Goal: Task Accomplishment & Management: Complete application form

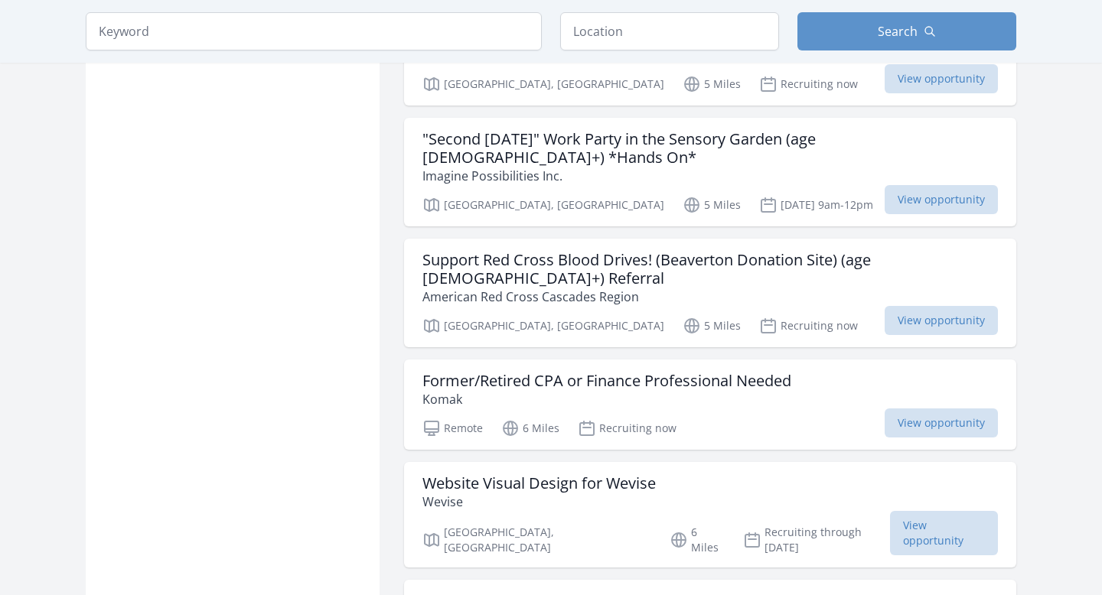
scroll to position [1119, 0]
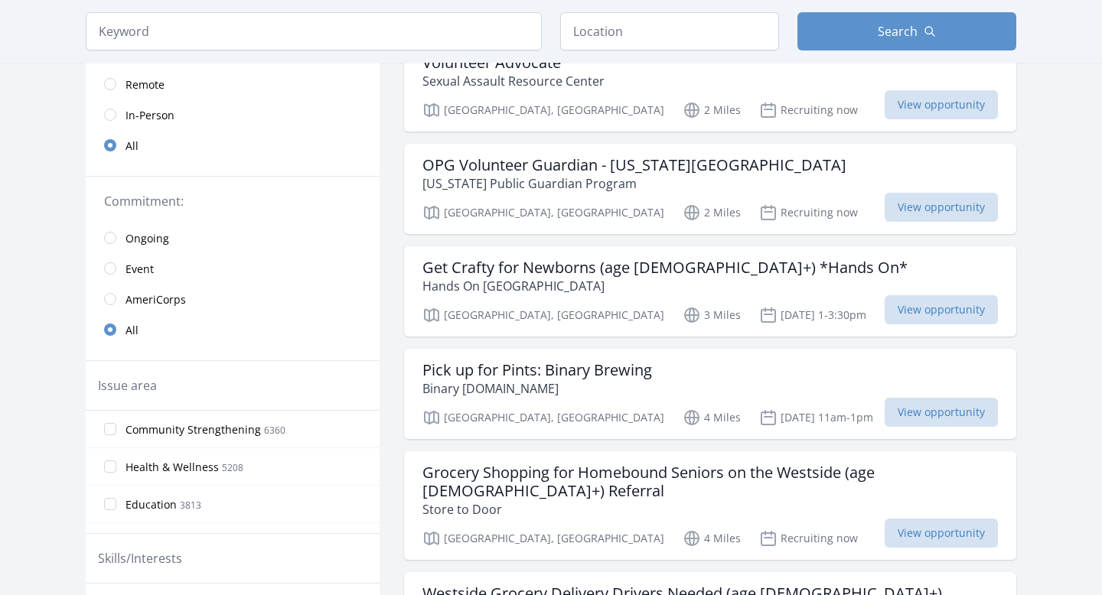
scroll to position [184, 0]
click at [142, 86] on span "Remote" at bounding box center [144, 83] width 39 height 15
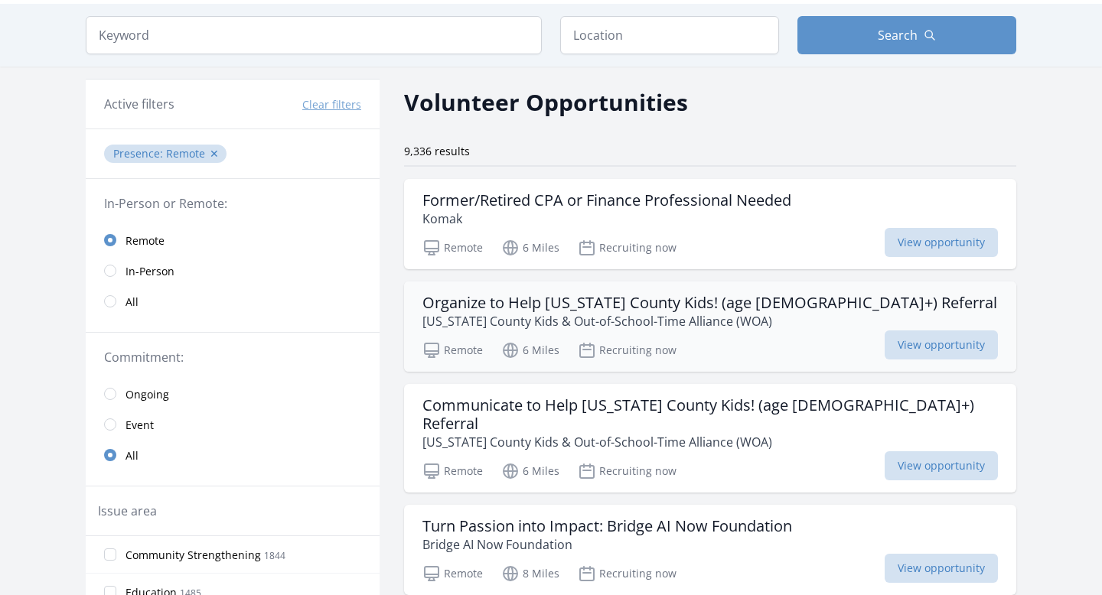
scroll to position [47, 0]
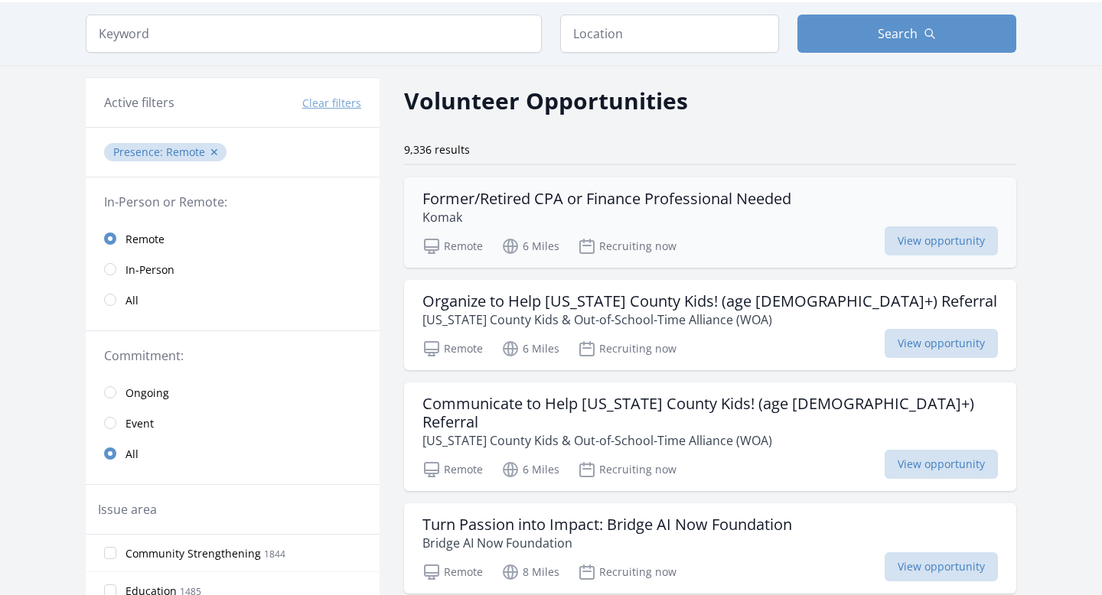
click at [506, 244] on icon at bounding box center [510, 246] width 18 height 18
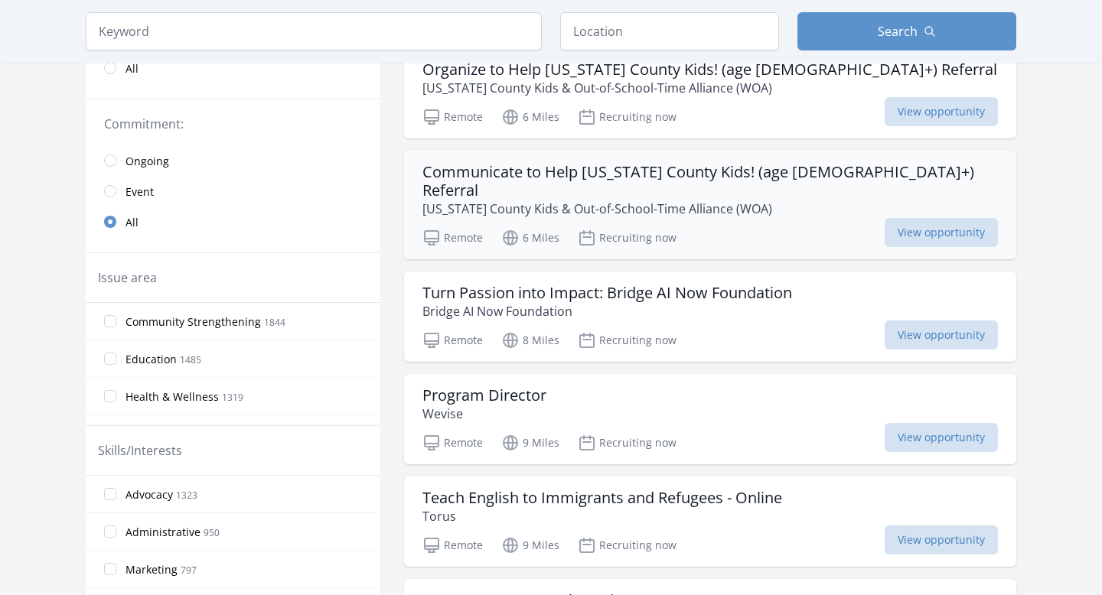
scroll to position [282, 0]
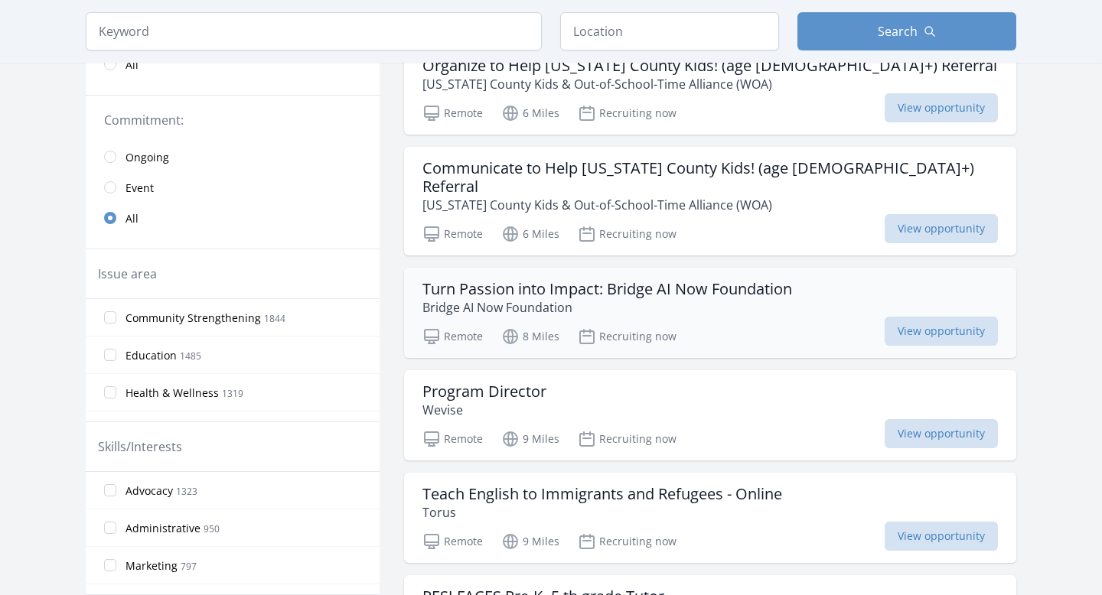
click at [705, 298] on p "Bridge AI Now Foundation" at bounding box center [606, 307] width 369 height 18
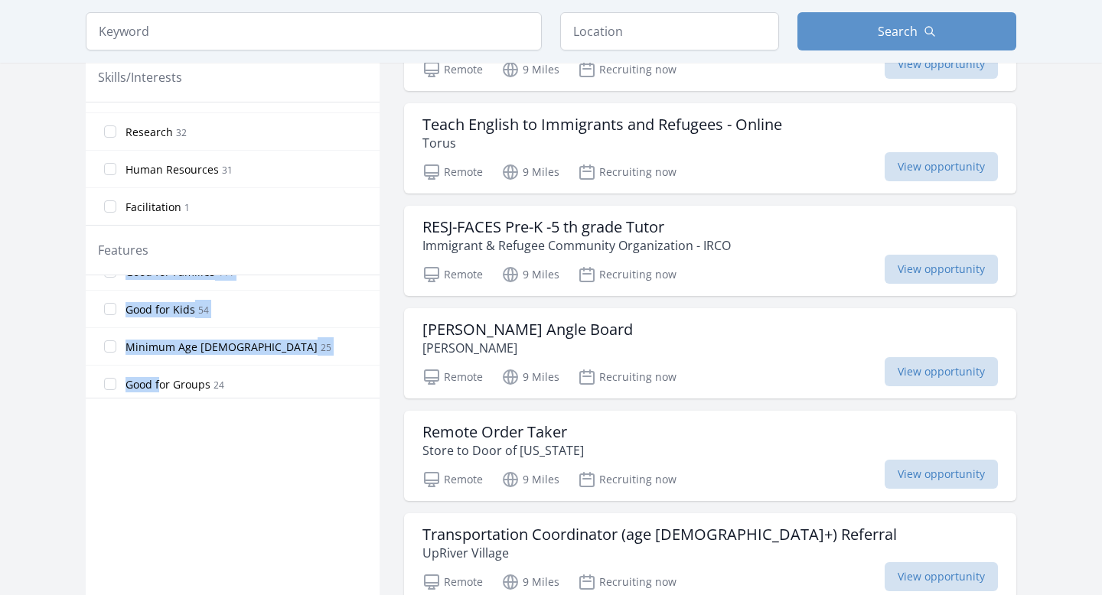
scroll to position [288, 0]
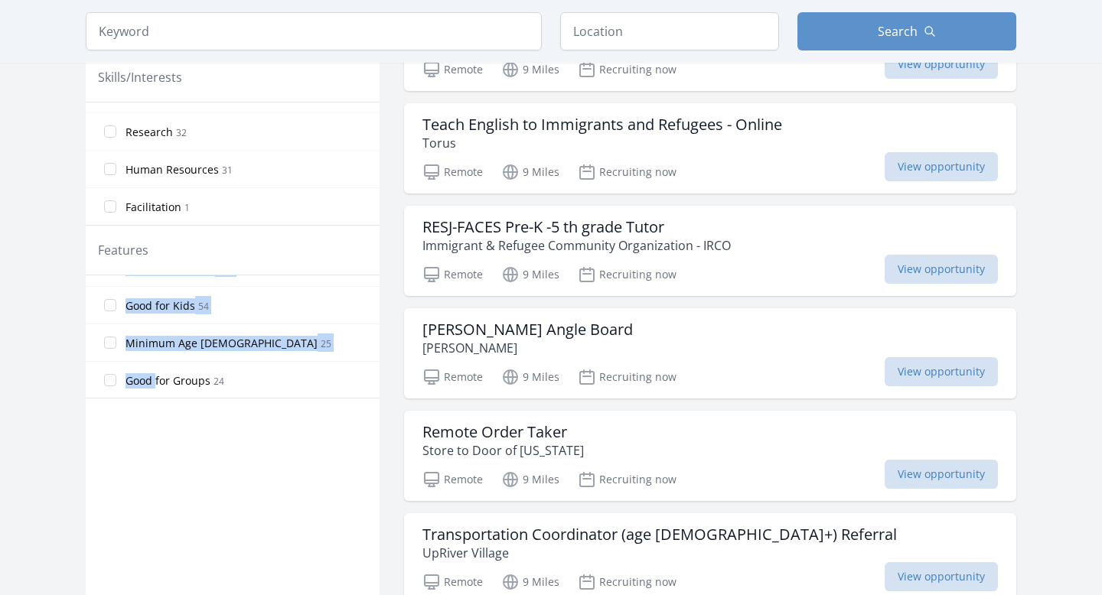
drag, startPoint x: 170, startPoint y: 331, endPoint x: 156, endPoint y: 380, distance: 50.9
click at [156, 380] on div "Involves Physical Labor 700 All Ages 525 Outdoor Activity 181 Good for Seniors …" at bounding box center [233, 336] width 294 height 122
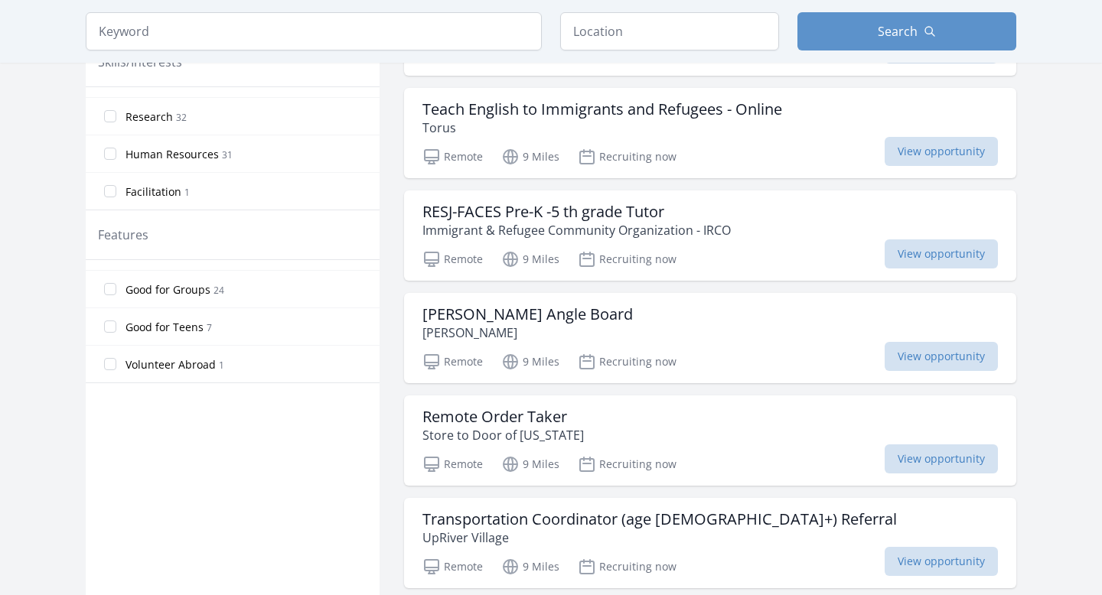
scroll to position [669, 0]
click at [184, 330] on span "Good for Teens" at bounding box center [164, 325] width 78 height 15
click at [116, 330] on input "Good for Teens 7" at bounding box center [110, 325] width 12 height 12
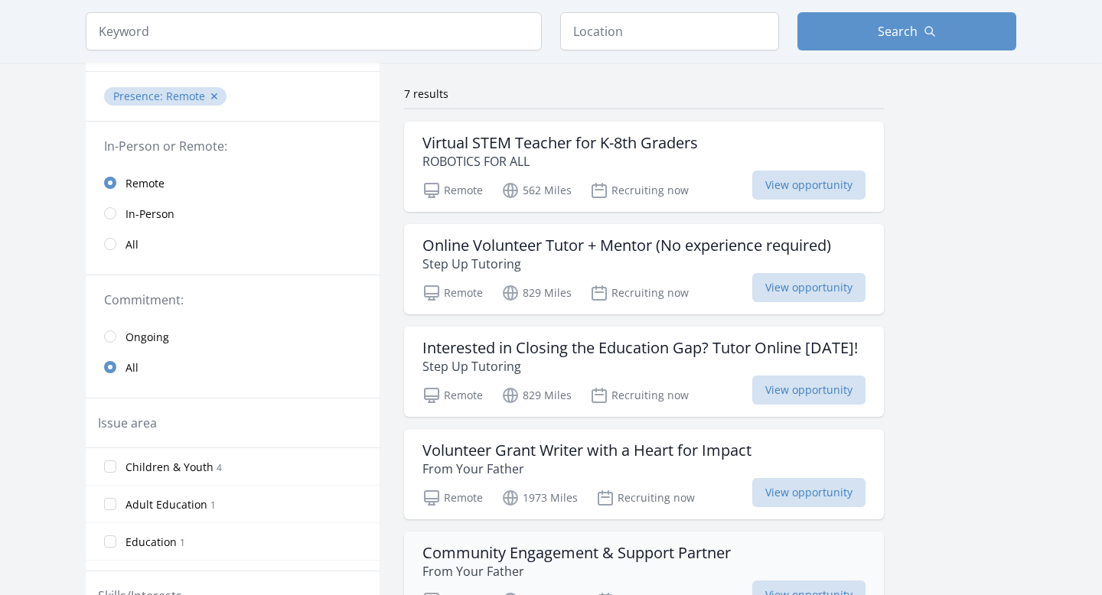
scroll to position [99, 0]
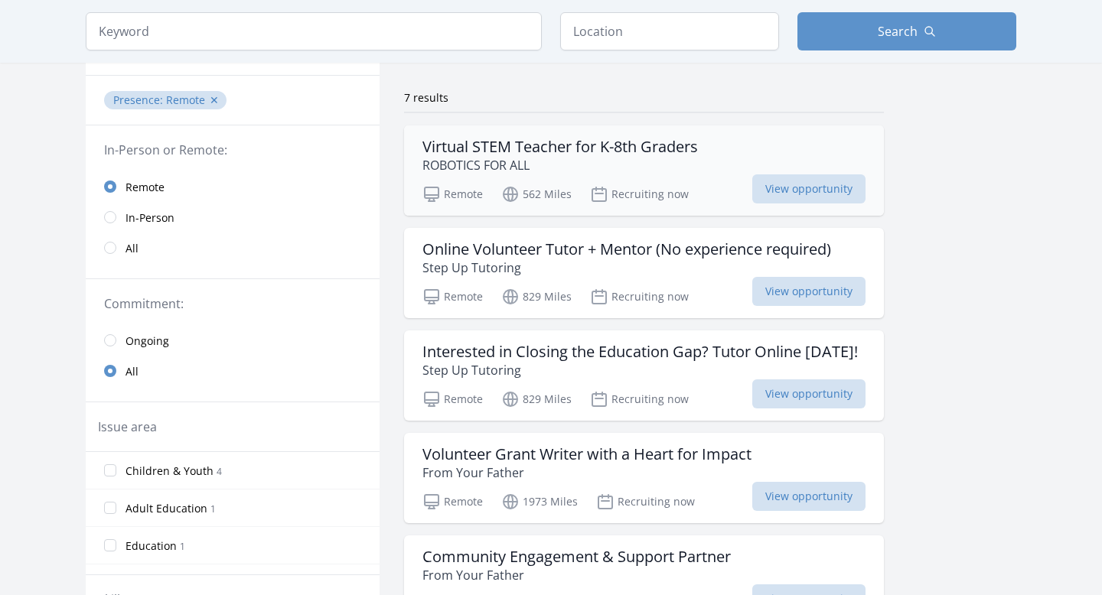
drag, startPoint x: 610, startPoint y: 80, endPoint x: 633, endPoint y: 213, distance: 135.1
click at [636, 213] on div "Volunteer Opportunities 7 results Virtual STEM Teacher for K-8th Graders ROBOTI…" at bounding box center [644, 467] width 480 height 908
click at [921, 207] on div "Active filters Clear filters Presence : Remote ✕ In-Person or Remote: Remote In…" at bounding box center [551, 467] width 930 height 908
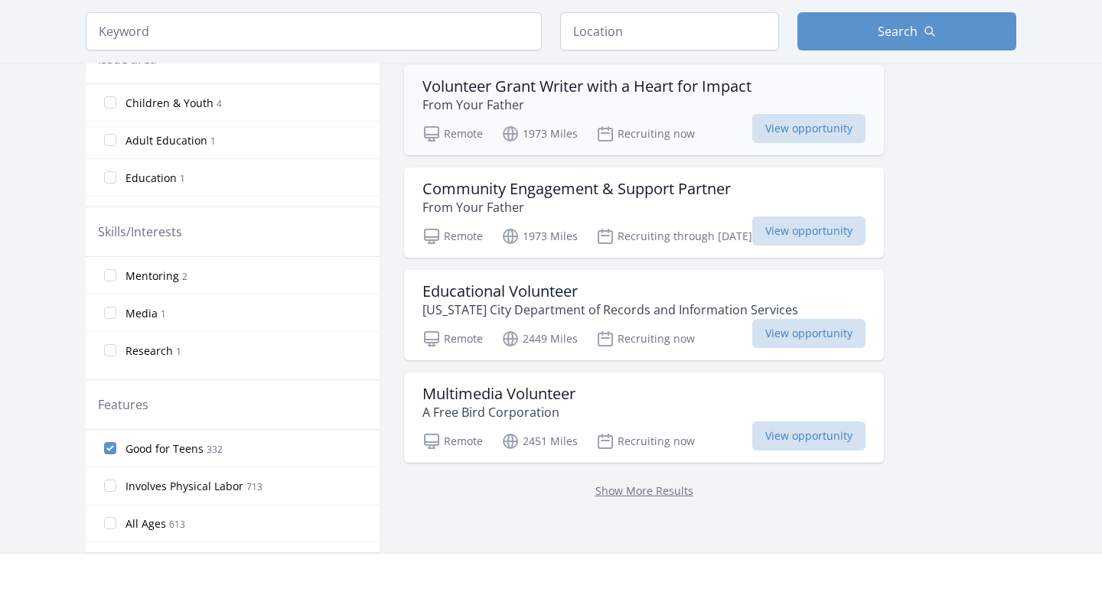
scroll to position [470, 0]
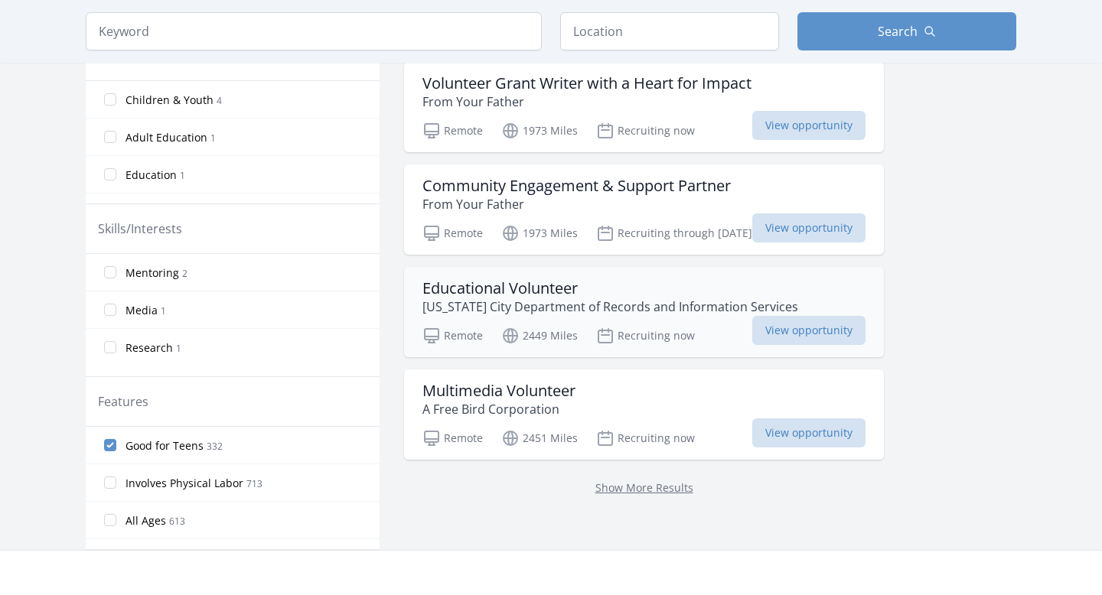
click at [751, 285] on h3 "Educational Volunteer" at bounding box center [610, 288] width 376 height 18
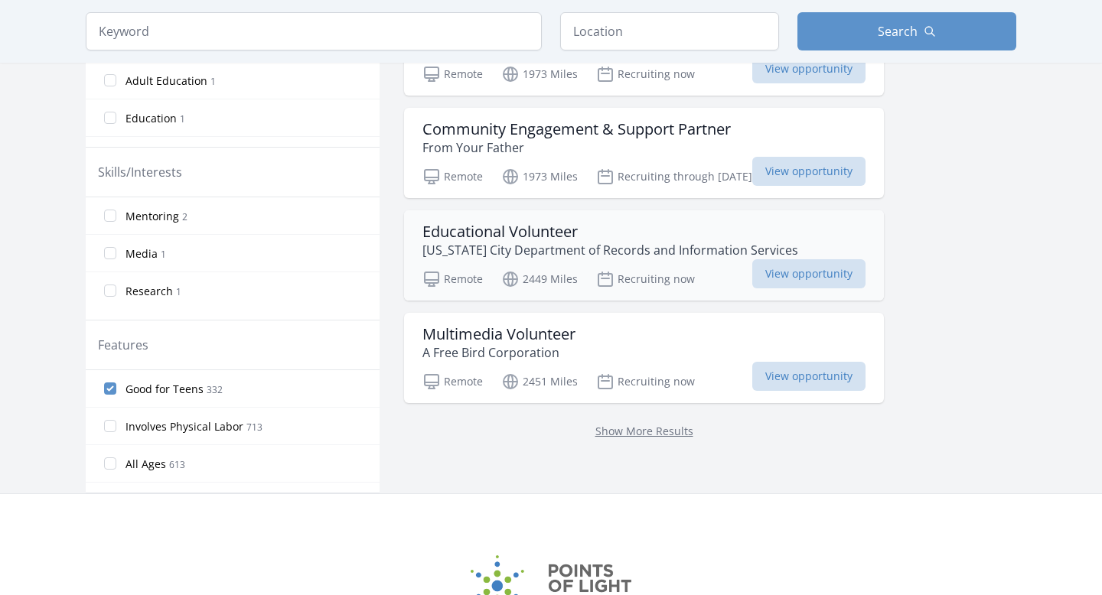
scroll to position [518, 0]
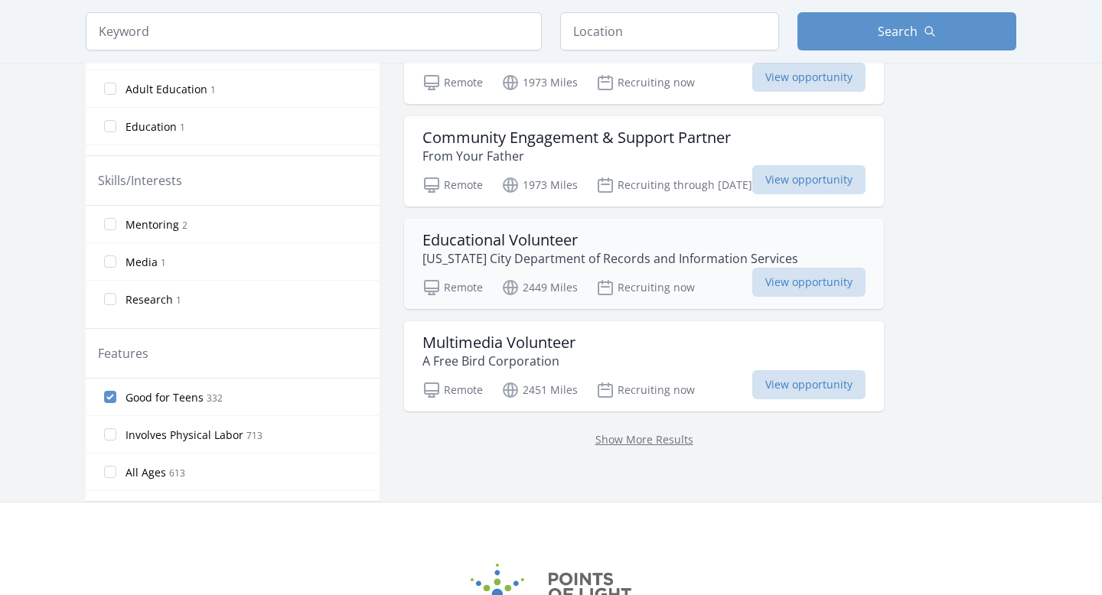
click at [510, 254] on p "[US_STATE] City Department of Records and Information Services" at bounding box center [610, 258] width 376 height 18
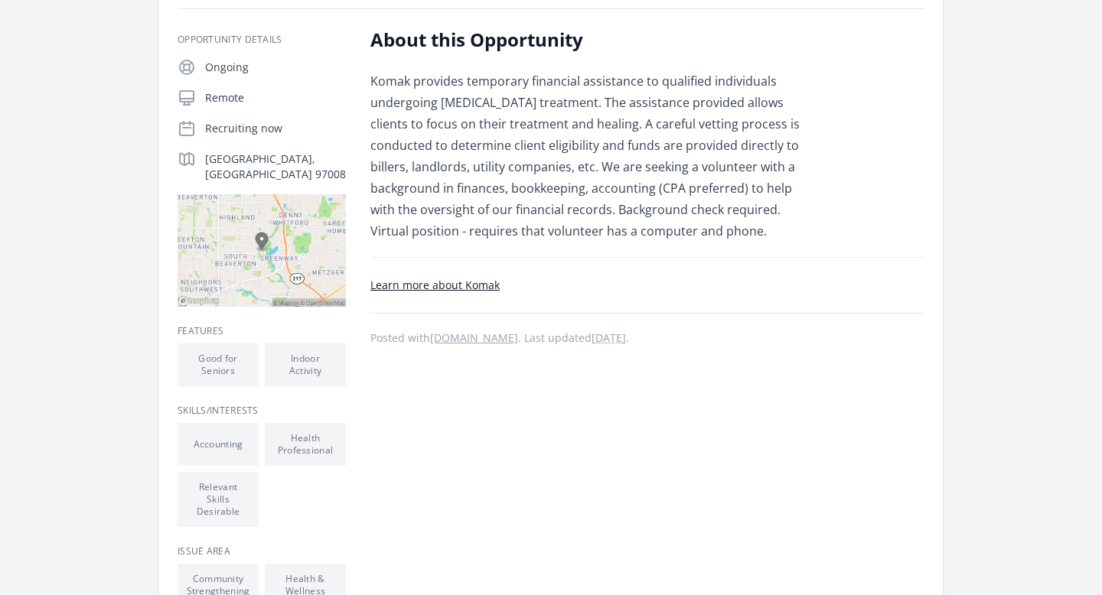
scroll to position [257, 0]
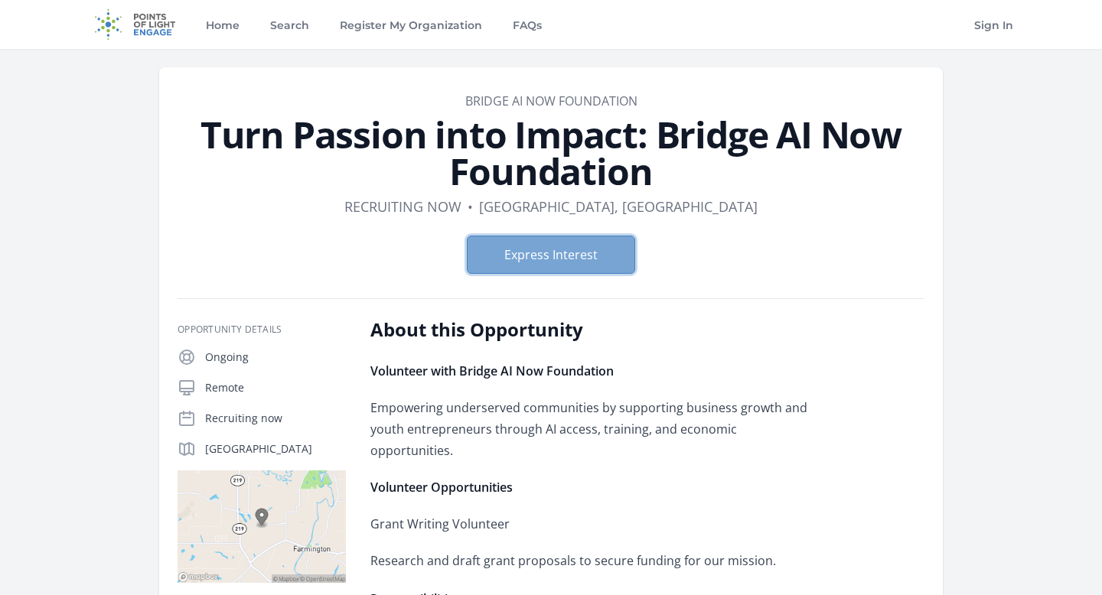
click at [542, 250] on button "Express Interest" at bounding box center [551, 255] width 168 height 38
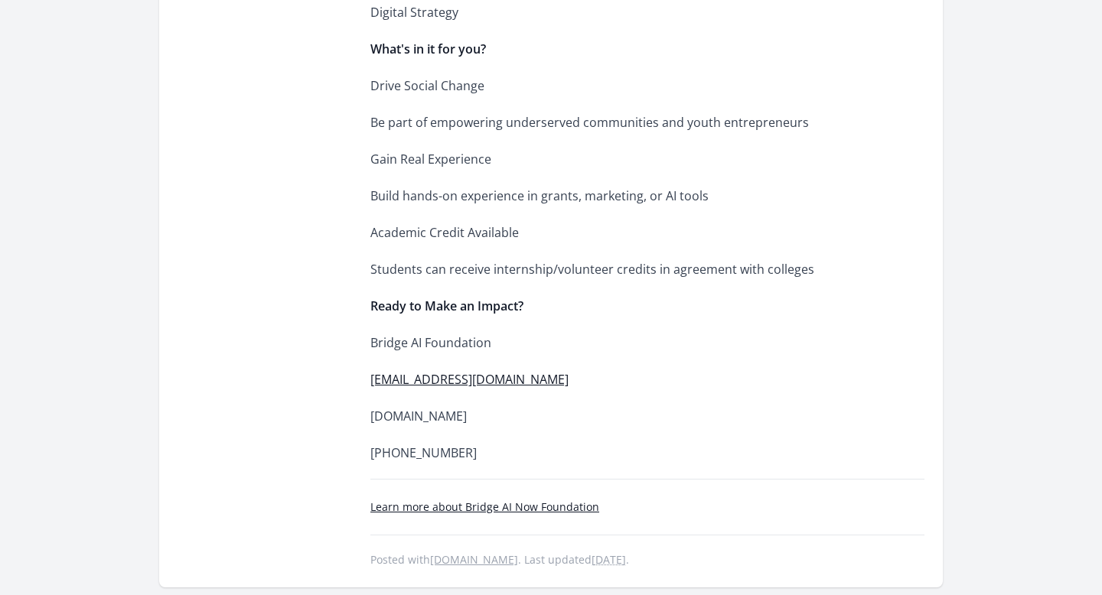
scroll to position [1231, 0]
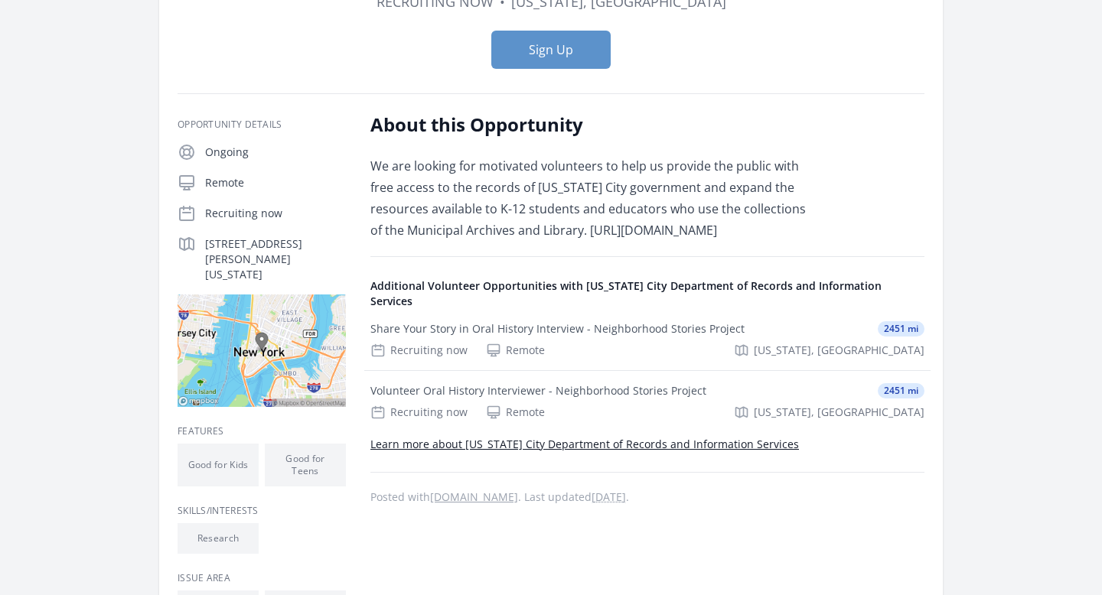
scroll to position [153, 0]
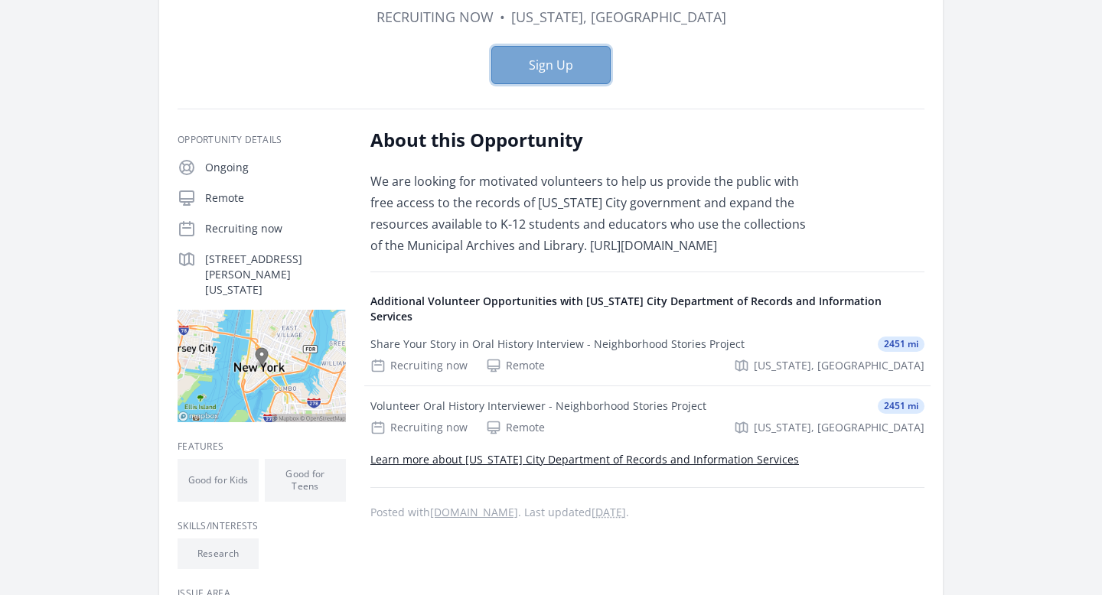
click at [567, 70] on button "Sign Up" at bounding box center [550, 65] width 119 height 38
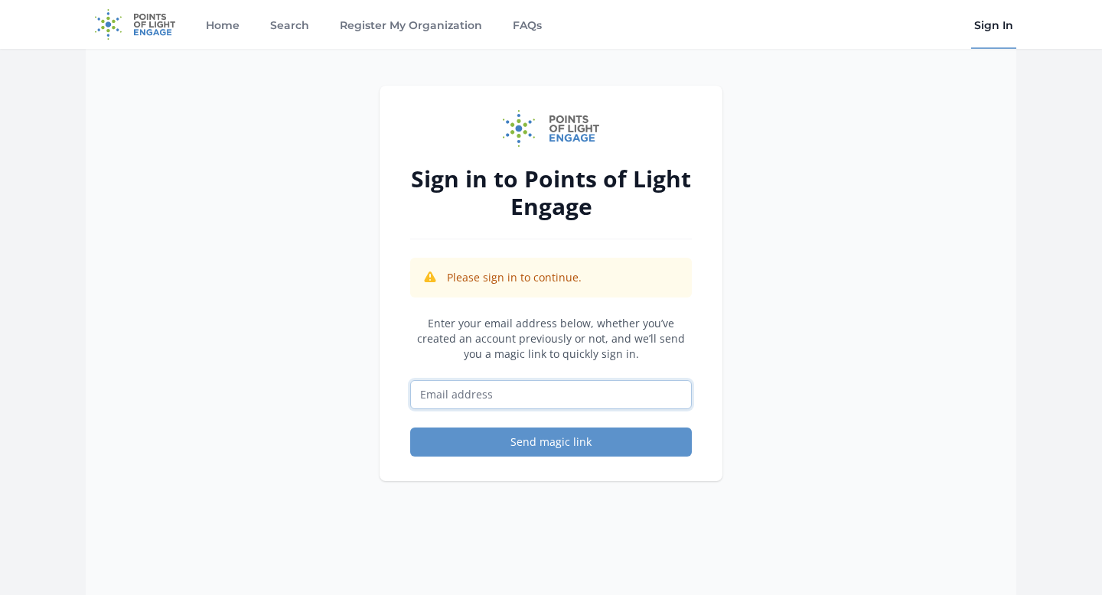
click at [510, 395] on input "Email address" at bounding box center [551, 394] width 282 height 29
type input "[DOMAIN_NAME][EMAIL_ADDRESS][DOMAIN_NAME]"
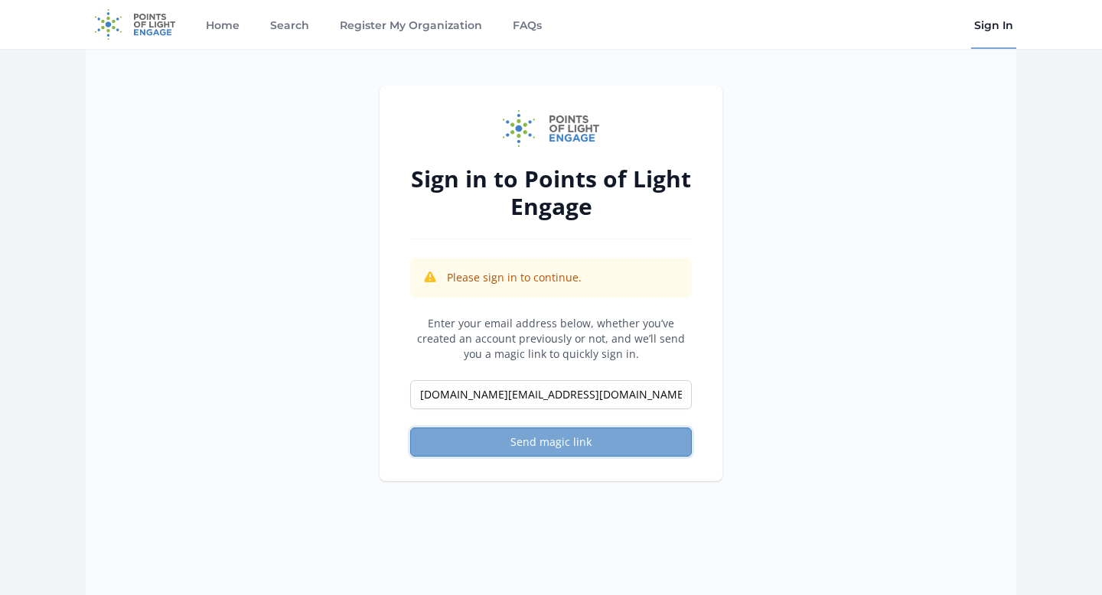
click at [531, 446] on button "Send magic link" at bounding box center [551, 442] width 282 height 29
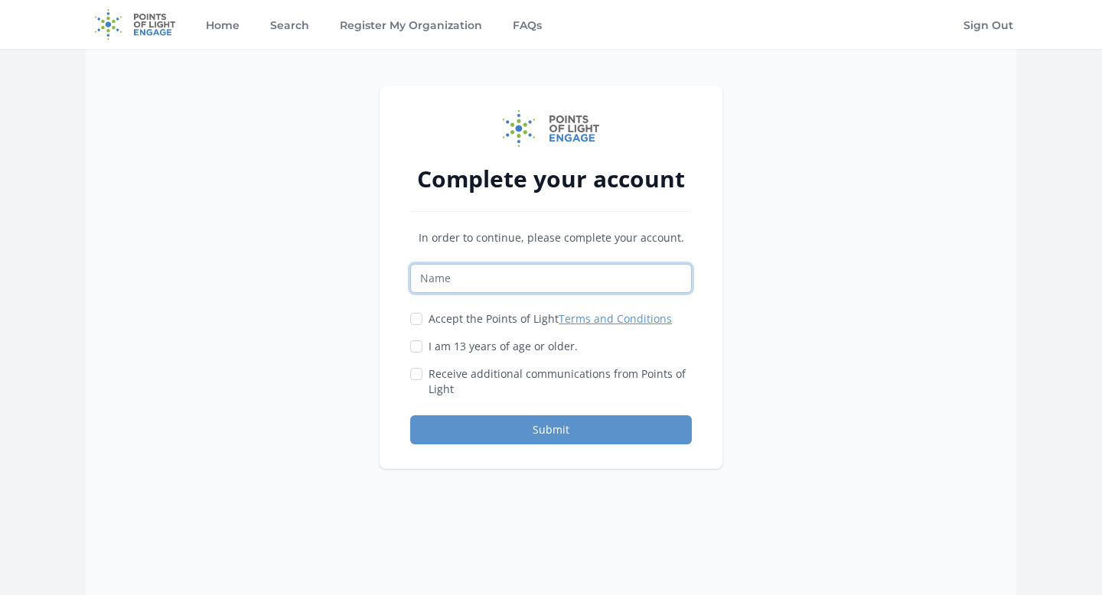
click at [536, 286] on input "Name" at bounding box center [551, 278] width 282 height 29
type input "Riya Velhal"
click at [490, 346] on label "I am 13 years of age or older." at bounding box center [502, 346] width 149 height 15
click at [422, 346] on input "I am 13 years of age or older." at bounding box center [416, 346] width 12 height 12
checkbox input "true"
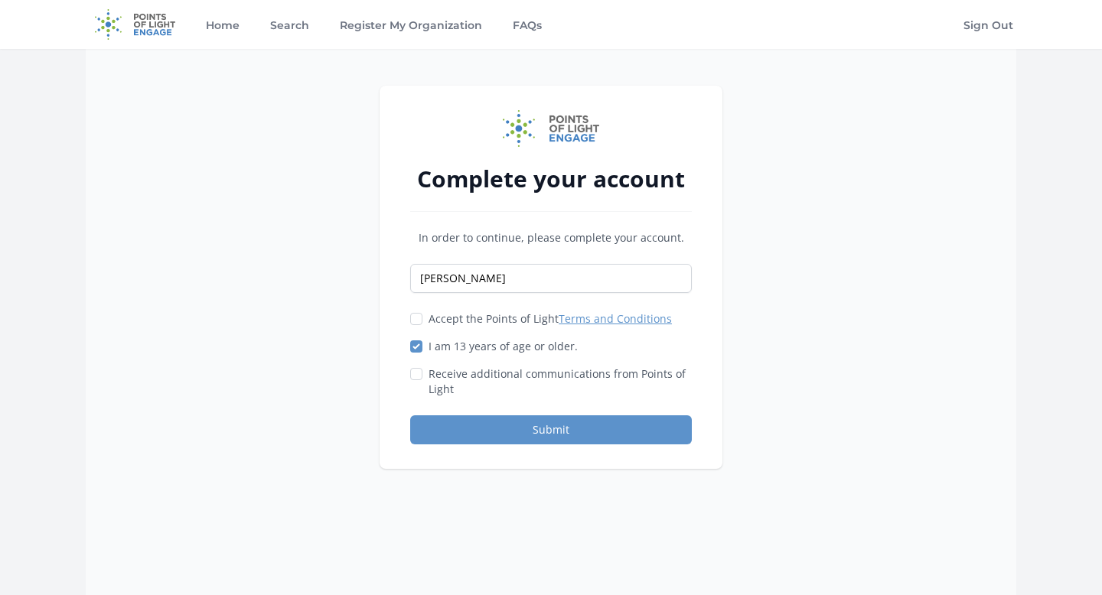
click at [477, 327] on div "Accept the Points of Light Terms and Conditions I am 13 years of age or older." at bounding box center [551, 354] width 282 height 86
click at [474, 324] on label "Accept the Points of Light Terms and Conditions" at bounding box center [549, 318] width 243 height 15
click at [422, 324] on input "Accept the Points of Light Terms and Conditions" at bounding box center [416, 319] width 12 height 12
checkbox input "true"
click at [478, 376] on label "Receive additional communications from Points of Light" at bounding box center [559, 381] width 263 height 31
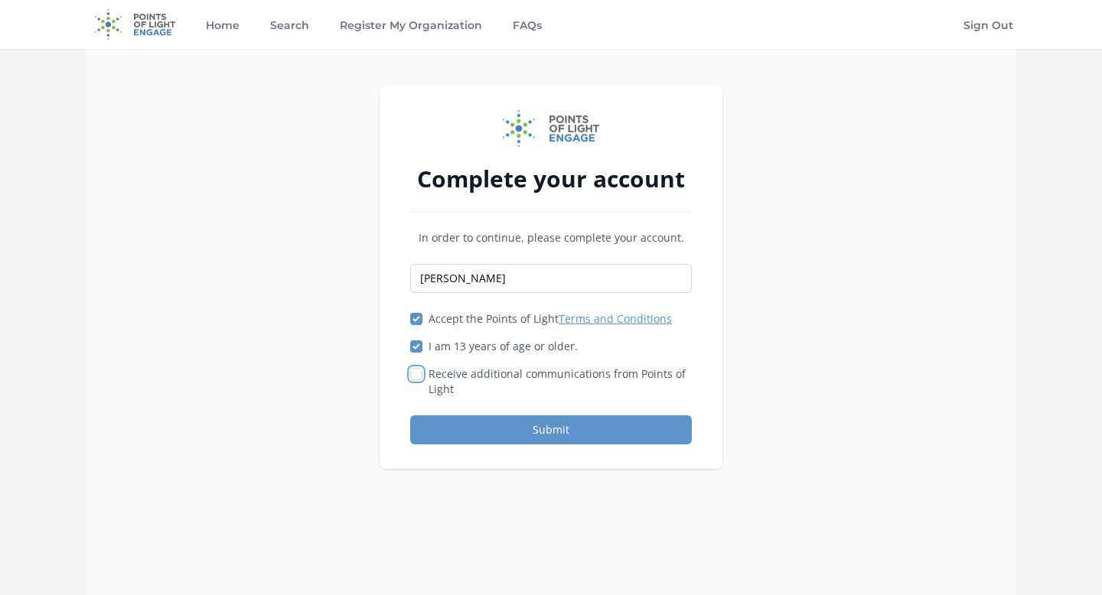
click at [422, 376] on input "Receive additional communications from Points of Light" at bounding box center [416, 374] width 12 height 12
checkbox input "true"
click at [469, 423] on button "Submit" at bounding box center [551, 429] width 282 height 29
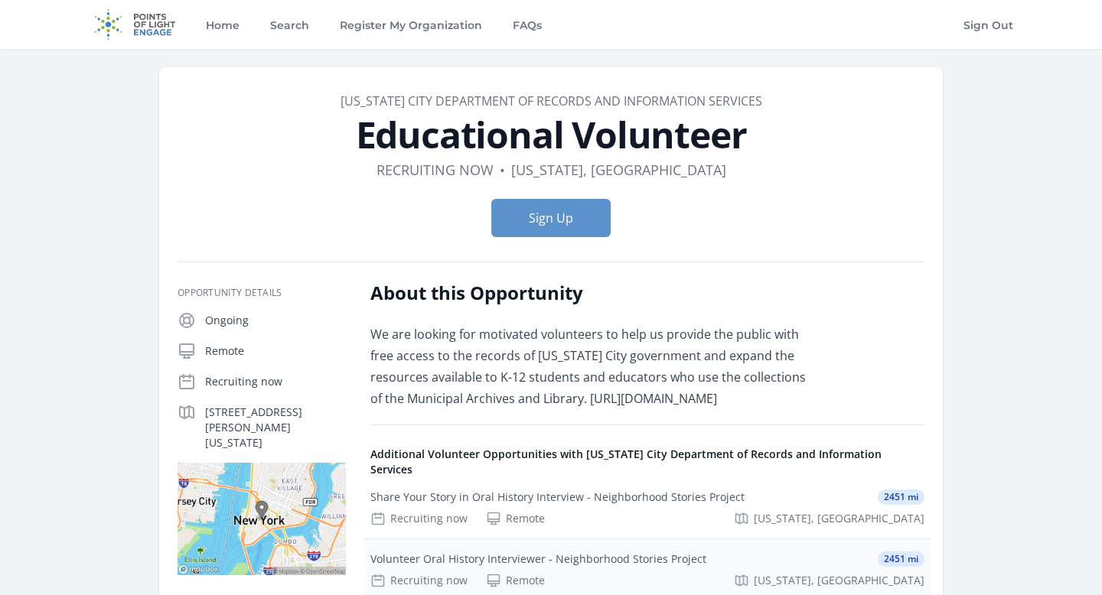
scroll to position [2, 0]
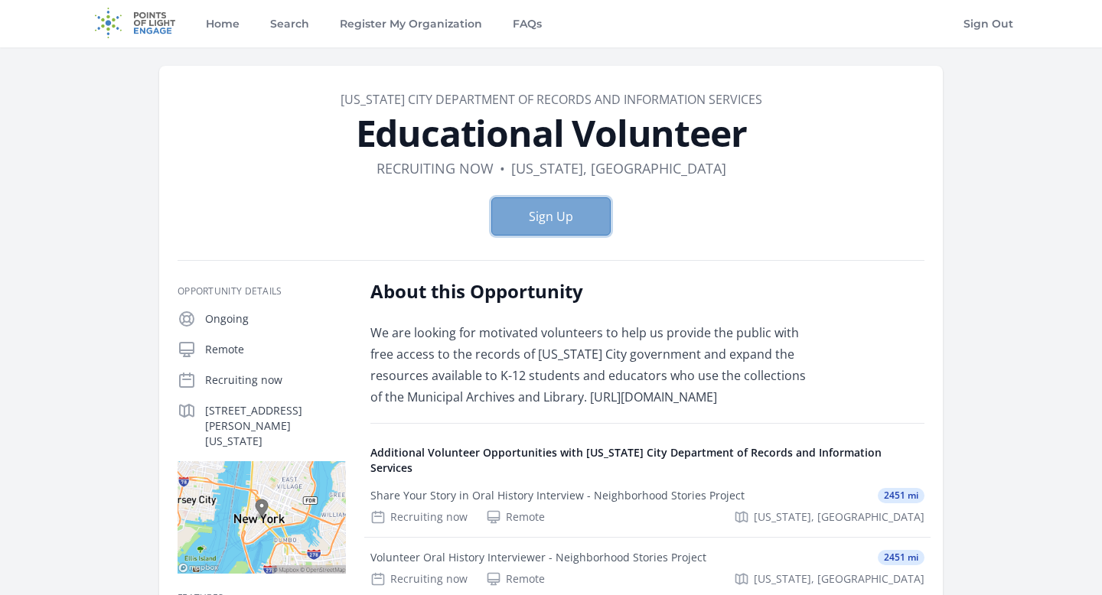
click at [570, 212] on button "Sign Up" at bounding box center [550, 216] width 119 height 38
click at [537, 239] on div "Sign Up" at bounding box center [550, 216] width 747 height 63
click at [535, 225] on button "Sign Up" at bounding box center [550, 216] width 119 height 38
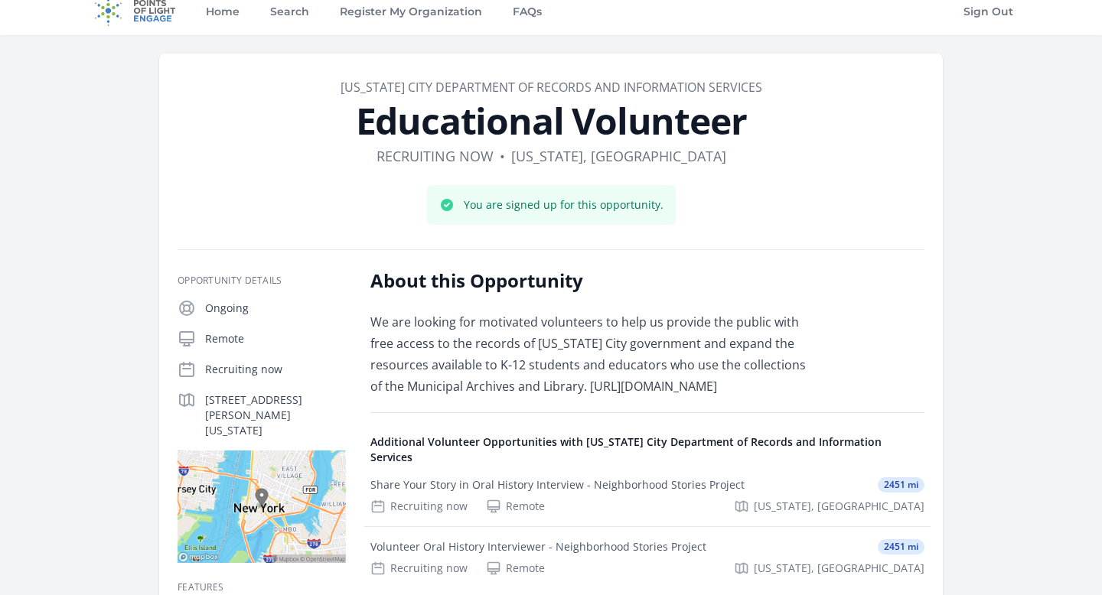
scroll to position [5, 0]
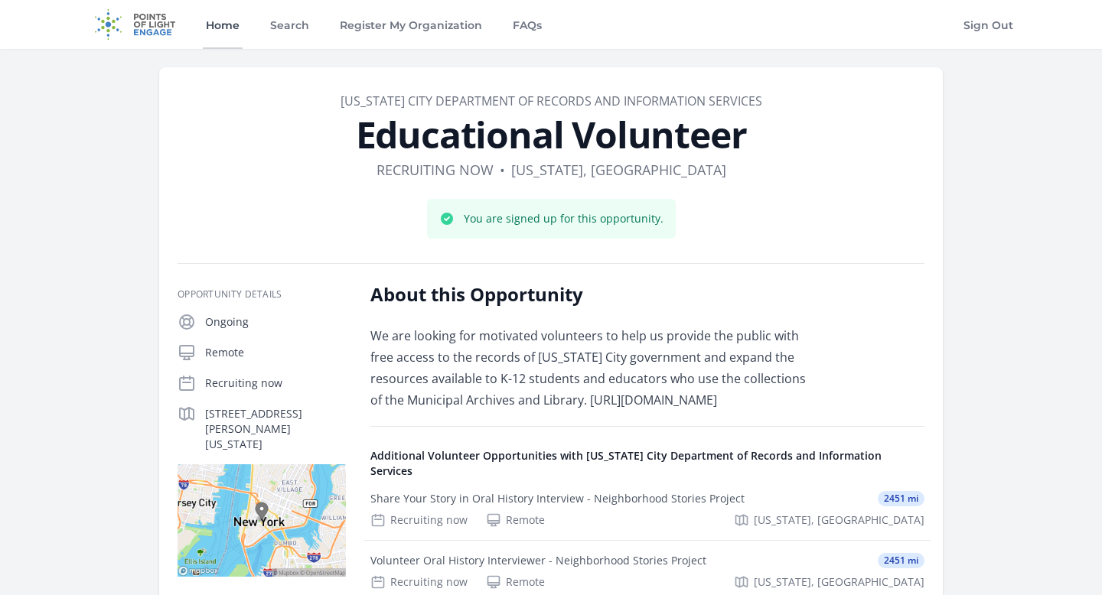
click at [222, 24] on link "Home" at bounding box center [223, 24] width 40 height 49
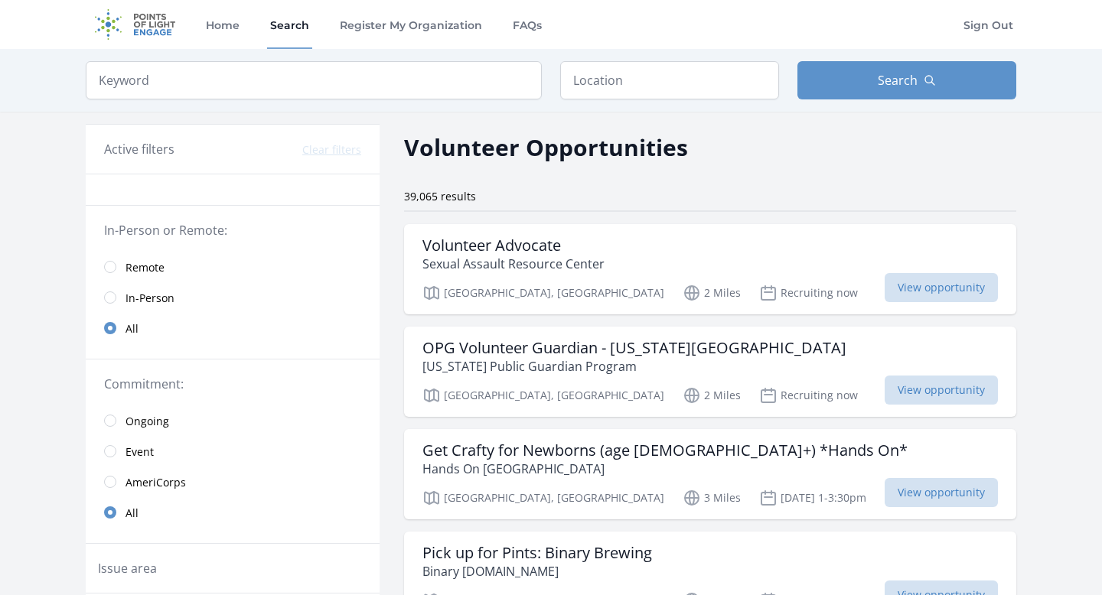
click at [200, 227] on legend "In-Person or Remote:" at bounding box center [232, 230] width 257 height 18
click at [136, 266] on span "Remote" at bounding box center [144, 267] width 39 height 15
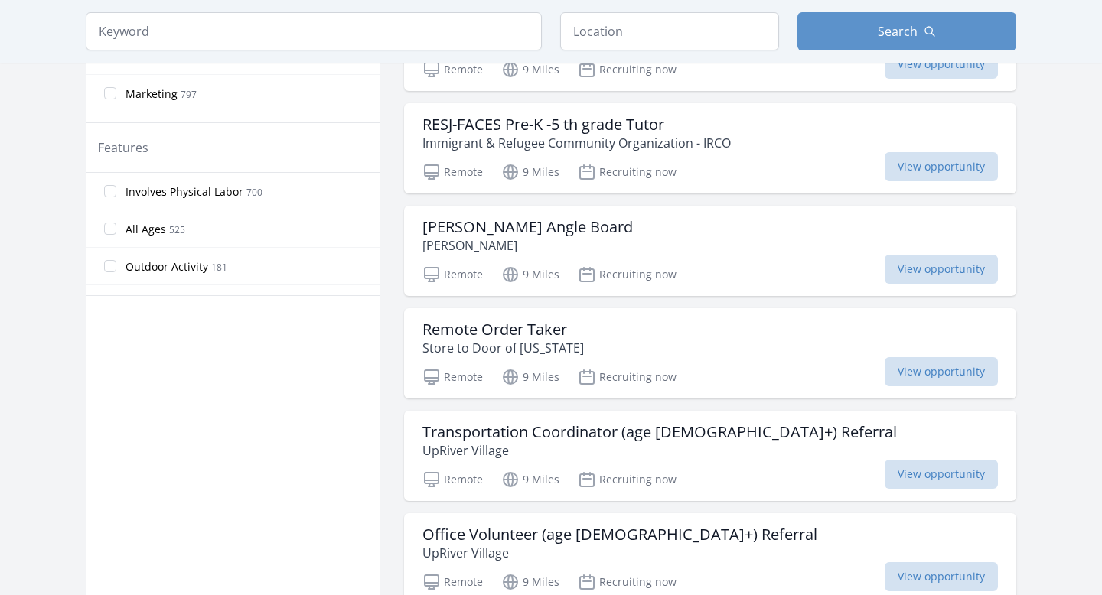
scroll to position [705, 0]
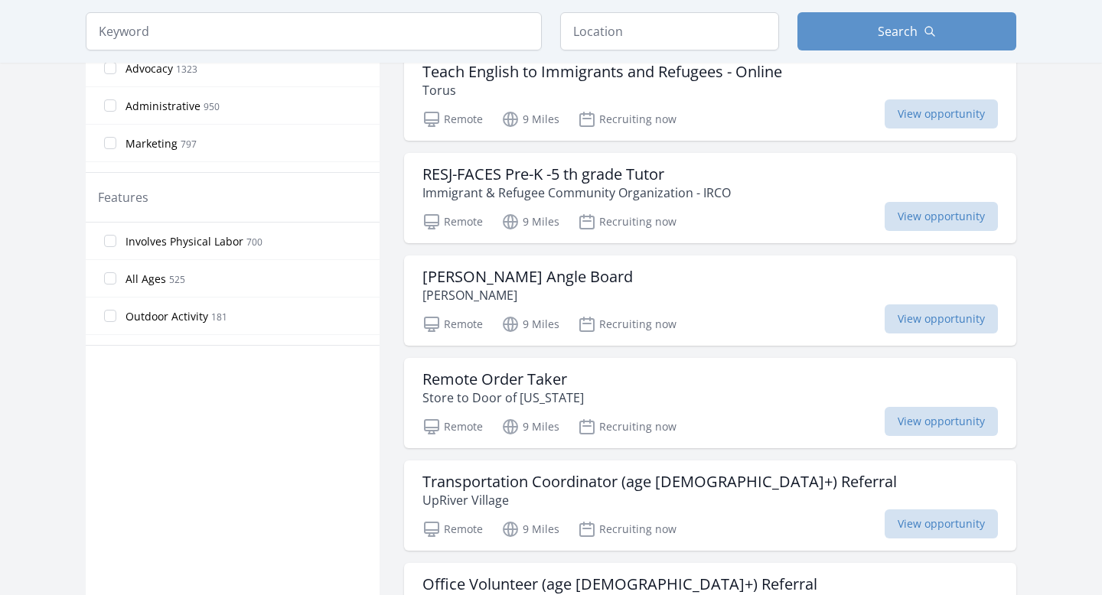
click at [172, 278] on span "525" at bounding box center [177, 279] width 16 height 13
click at [116, 278] on input "All Ages 525" at bounding box center [110, 278] width 12 height 12
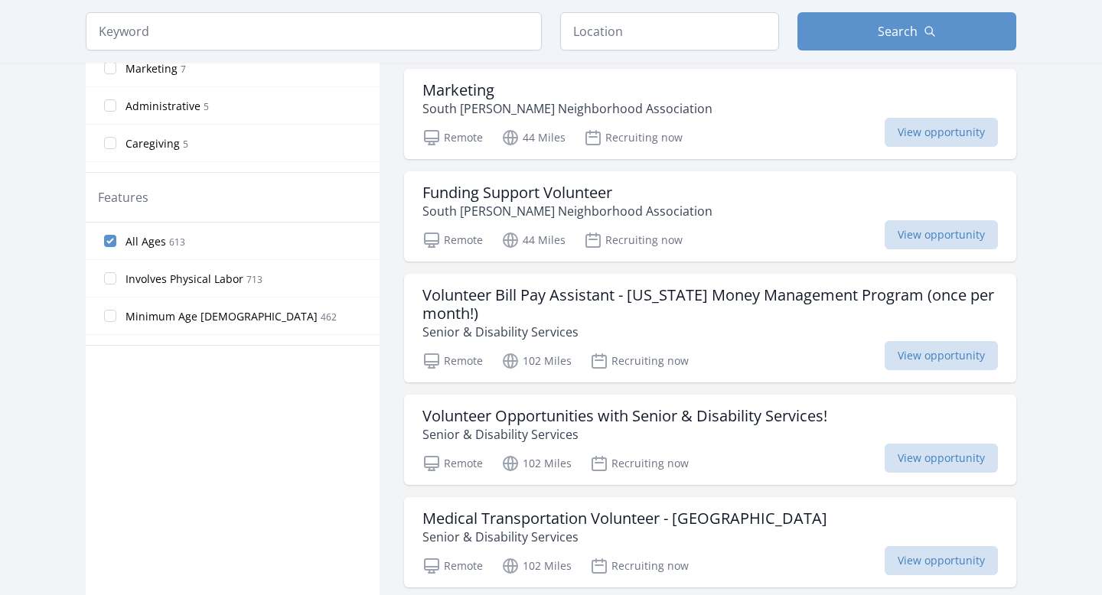
click at [152, 248] on span "All Ages" at bounding box center [145, 241] width 41 height 15
click at [116, 247] on input "All Ages 613" at bounding box center [110, 241] width 12 height 12
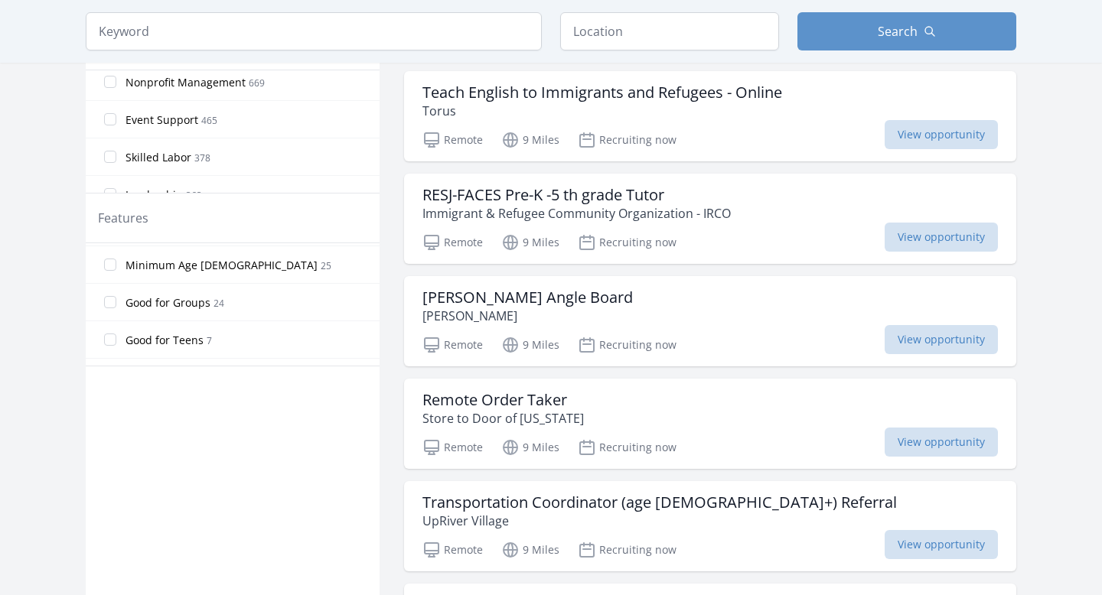
scroll to position [364, 0]
click at [203, 311] on span "Good for Teens 7" at bounding box center [168, 310] width 86 height 18
click at [116, 311] on input "Good for Teens 7" at bounding box center [110, 310] width 12 height 12
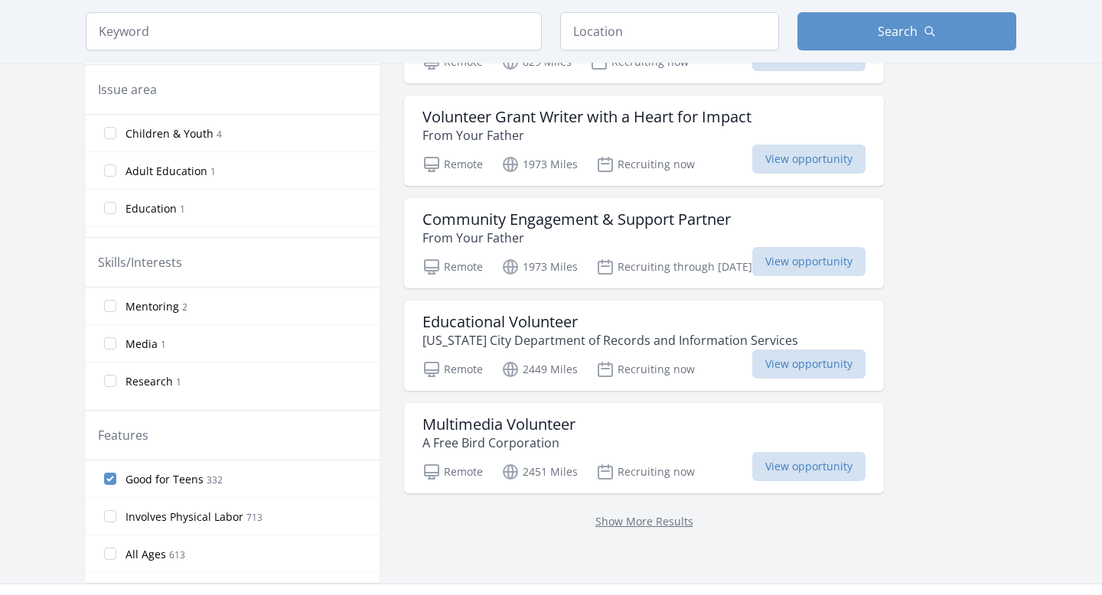
scroll to position [441, 0]
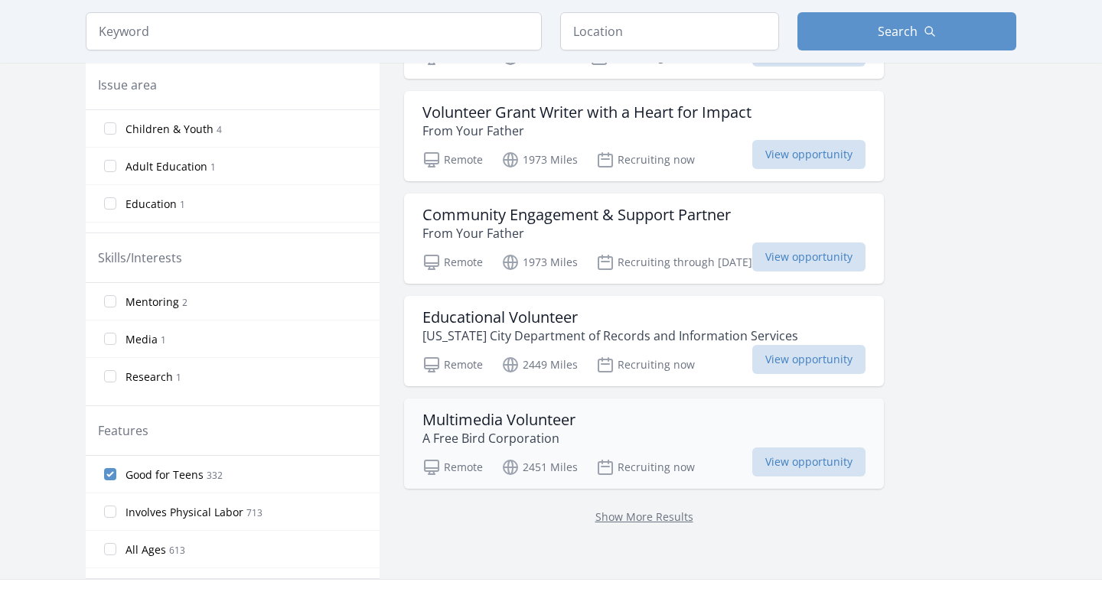
click at [483, 416] on h3 "Multimedia Volunteer" at bounding box center [498, 420] width 153 height 18
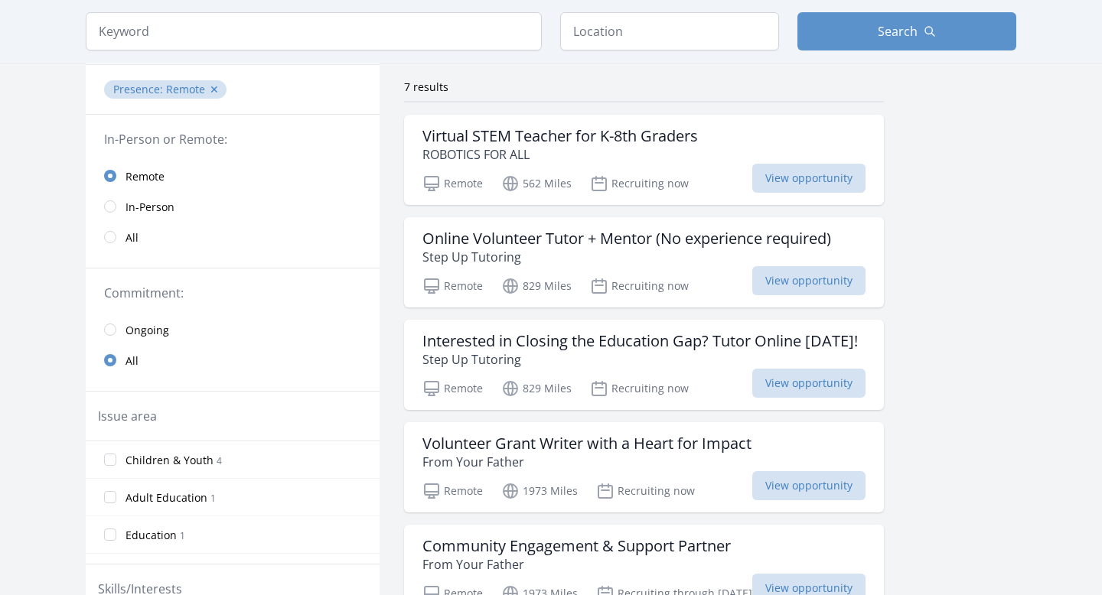
scroll to position [0, 0]
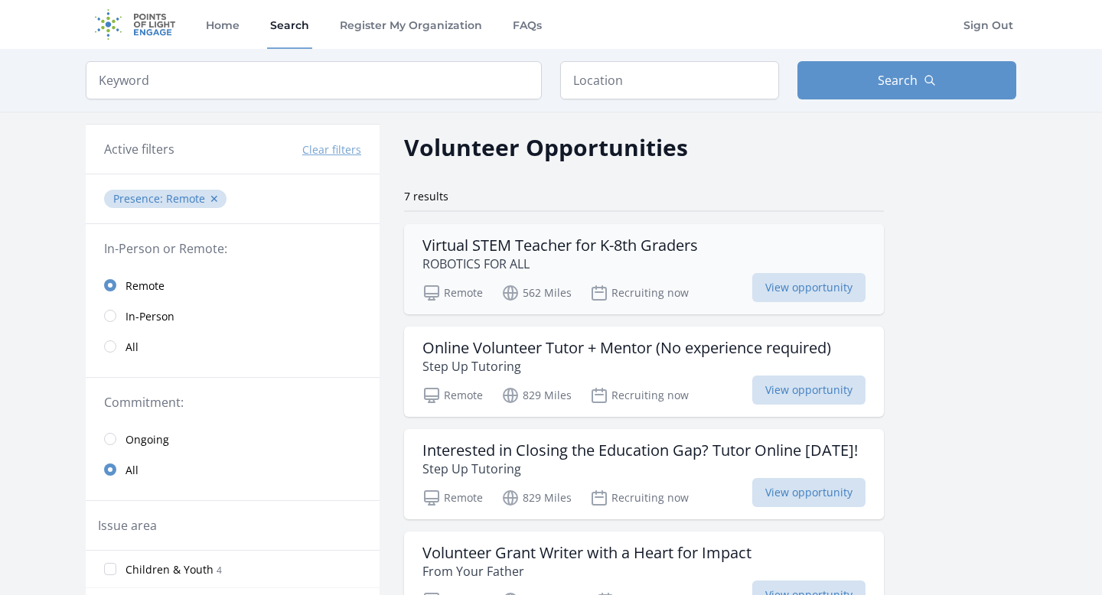
click at [560, 279] on div "Remote 562 Miles Recruiting now View opportunity" at bounding box center [643, 290] width 443 height 23
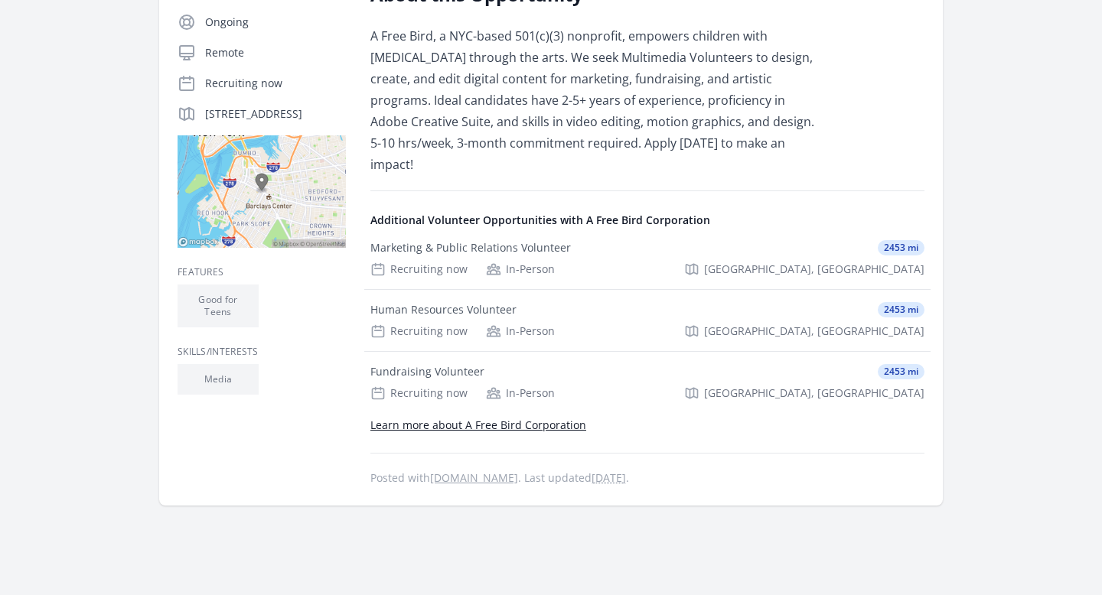
scroll to position [304, 0]
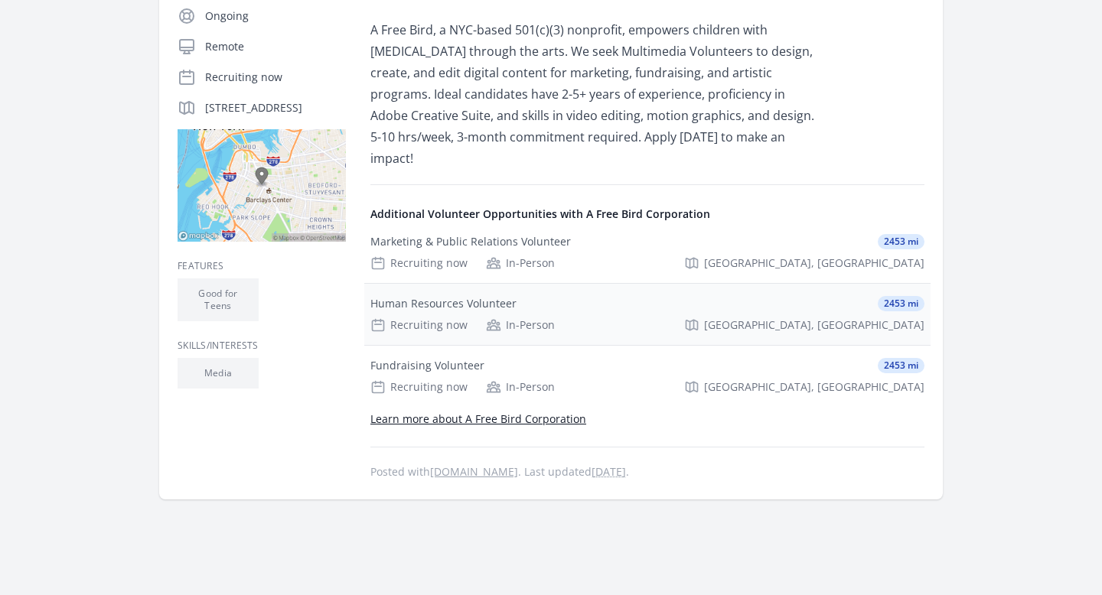
click at [578, 317] on div "Recruiting now In-Person [GEOGRAPHIC_DATA], [GEOGRAPHIC_DATA]" at bounding box center [647, 324] width 554 height 15
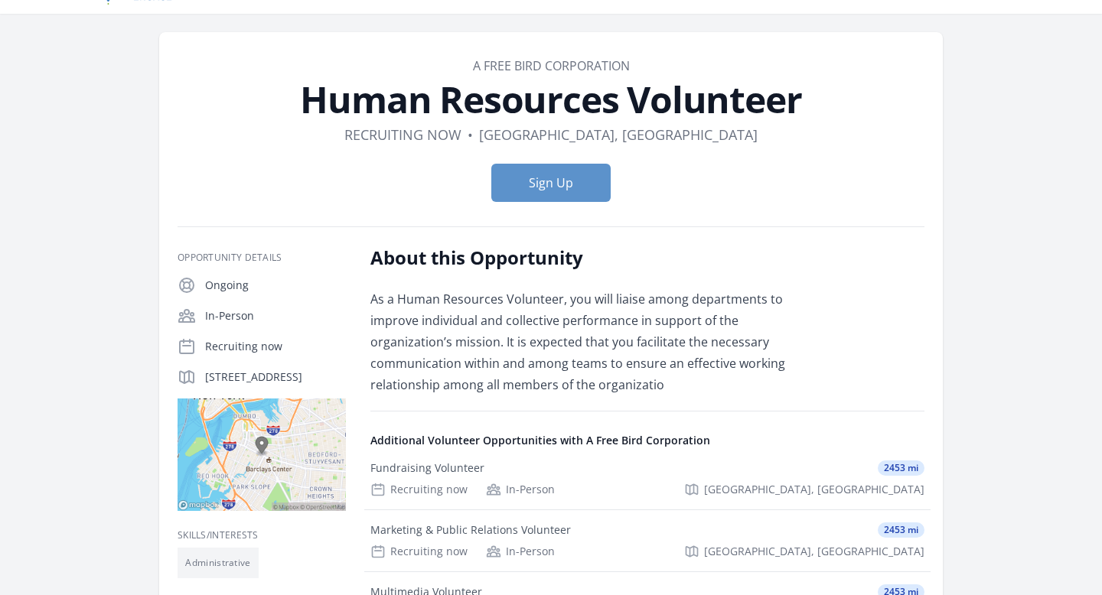
scroll to position [37, 0]
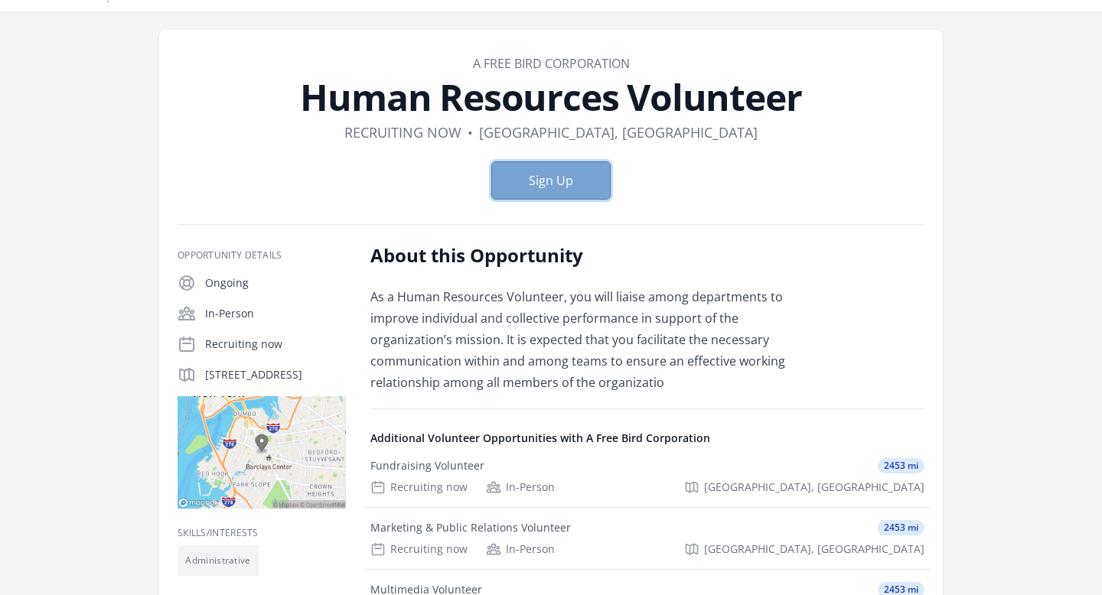
click at [570, 170] on button "Sign Up" at bounding box center [550, 180] width 119 height 38
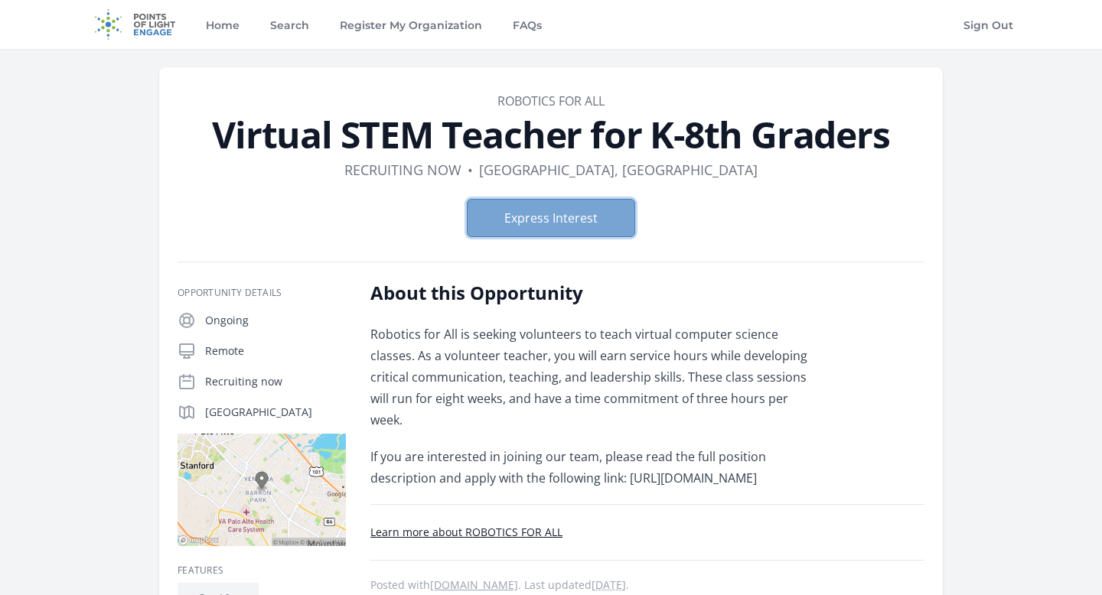
click at [575, 220] on button "Express Interest" at bounding box center [551, 218] width 168 height 38
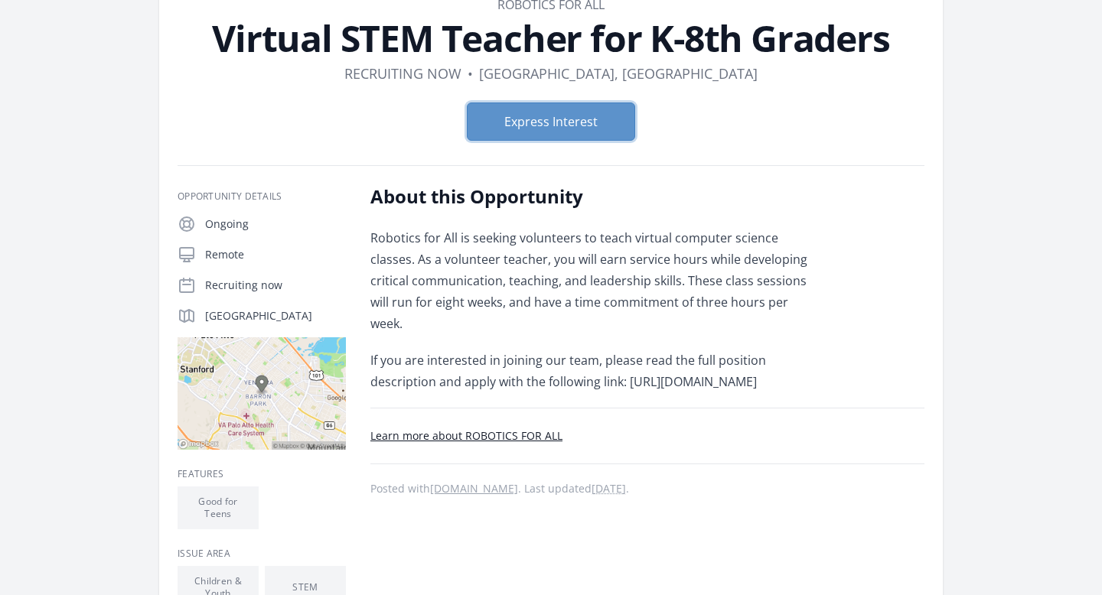
scroll to position [86, 0]
